Goal: Transaction & Acquisition: Download file/media

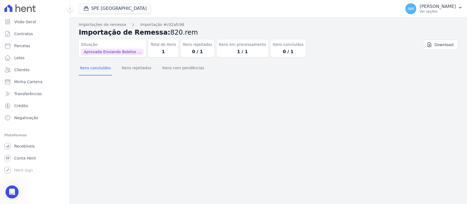
scroll to position [1, 0]
click at [457, 8] on button "NM [PERSON_NAME] Ver opções" at bounding box center [434, 8] width 66 height 15
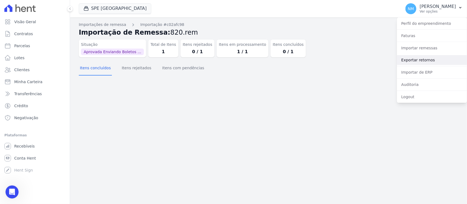
click at [422, 62] on link "Exportar retornos" at bounding box center [432, 60] width 70 height 10
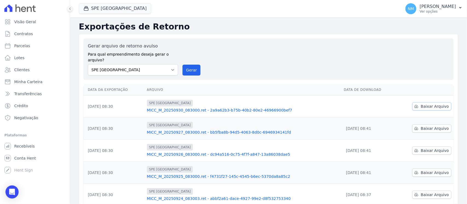
click at [424, 104] on span "Baixar Arquivo" at bounding box center [434, 106] width 28 height 5
click at [115, 10] on button "SPE [GEOGRAPHIC_DATA]" at bounding box center [115, 8] width 72 height 10
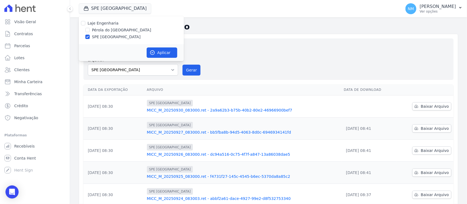
click at [109, 28] on label "Pérola do [GEOGRAPHIC_DATA]" at bounding box center [121, 30] width 59 height 6
click at [90, 28] on input "Pérola do [GEOGRAPHIC_DATA]" at bounding box center [87, 30] width 4 height 4
checkbox input "true"
drag, startPoint x: 107, startPoint y: 36, endPoint x: 145, endPoint y: 44, distance: 39.8
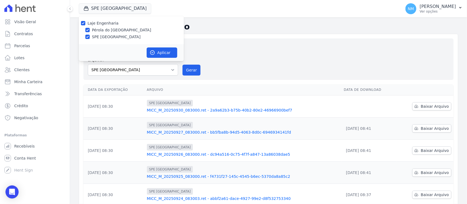
click at [107, 36] on label "SPE [GEOGRAPHIC_DATA]" at bounding box center [116, 37] width 49 height 6
click at [88, 36] on input "SPE [GEOGRAPHIC_DATA]" at bounding box center [87, 37] width 4 height 4
checkbox input "false"
click at [166, 54] on button "Aplicar" at bounding box center [162, 53] width 31 height 10
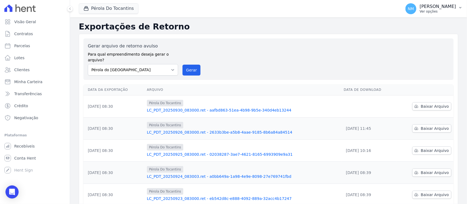
click at [461, 8] on icon "button" at bounding box center [460, 7] width 4 height 4
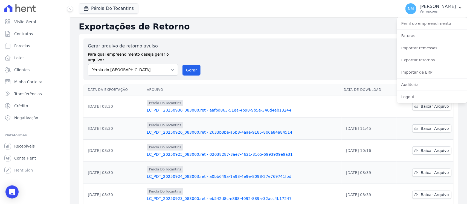
click at [302, 69] on div "Gerar arquivo de retorno avulso Para qual empreendimento deseja gerar o arquivo…" at bounding box center [268, 59] width 361 height 33
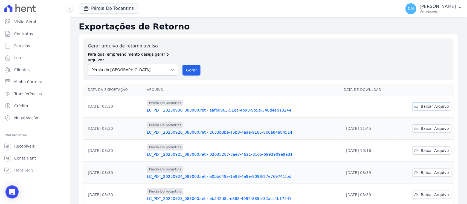
click at [429, 104] on span "Baixar Arquivo" at bounding box center [434, 106] width 28 height 5
